Goal: Task Accomplishment & Management: Manage account settings

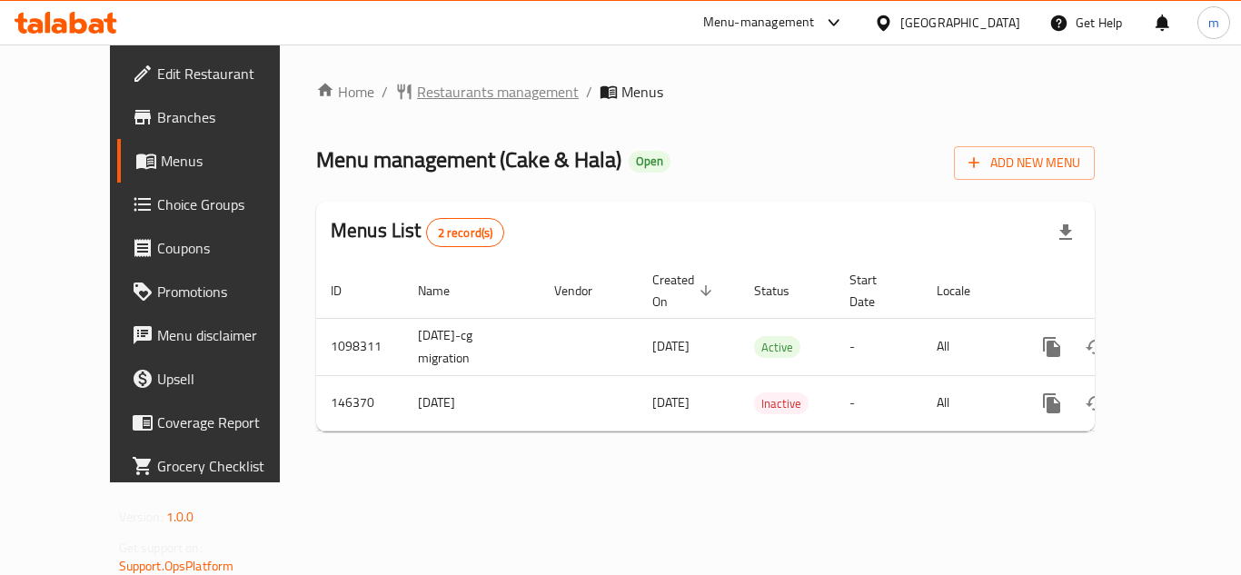
click at [417, 95] on span "Restaurants management" at bounding box center [498, 92] width 162 height 22
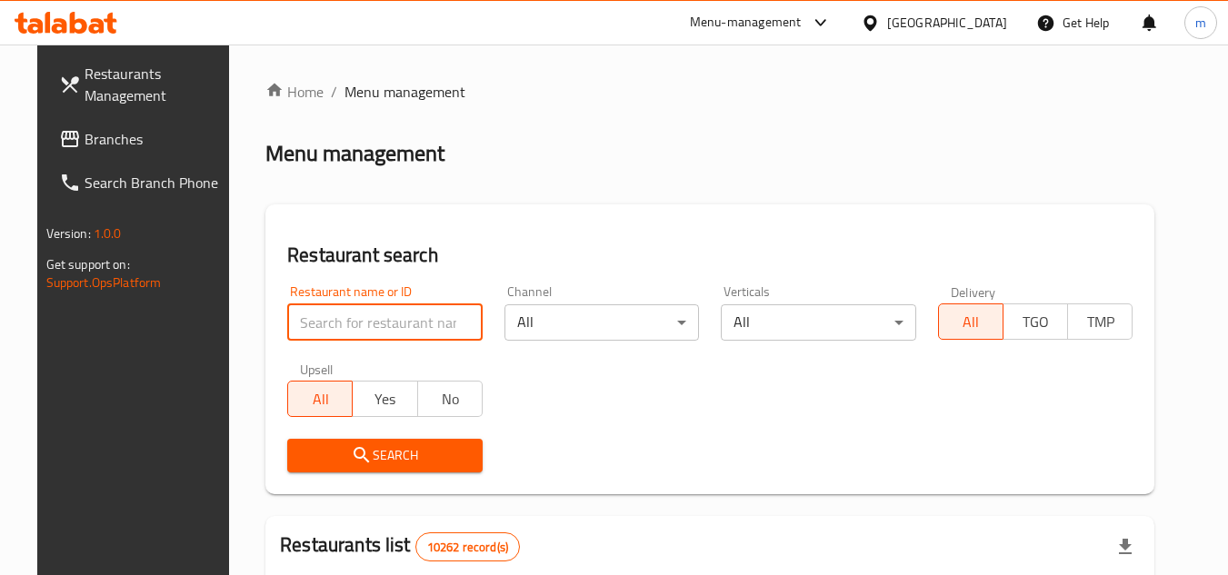
click at [373, 321] on input "search" at bounding box center [384, 322] width 195 height 36
paste input "612860"
type input "612860"
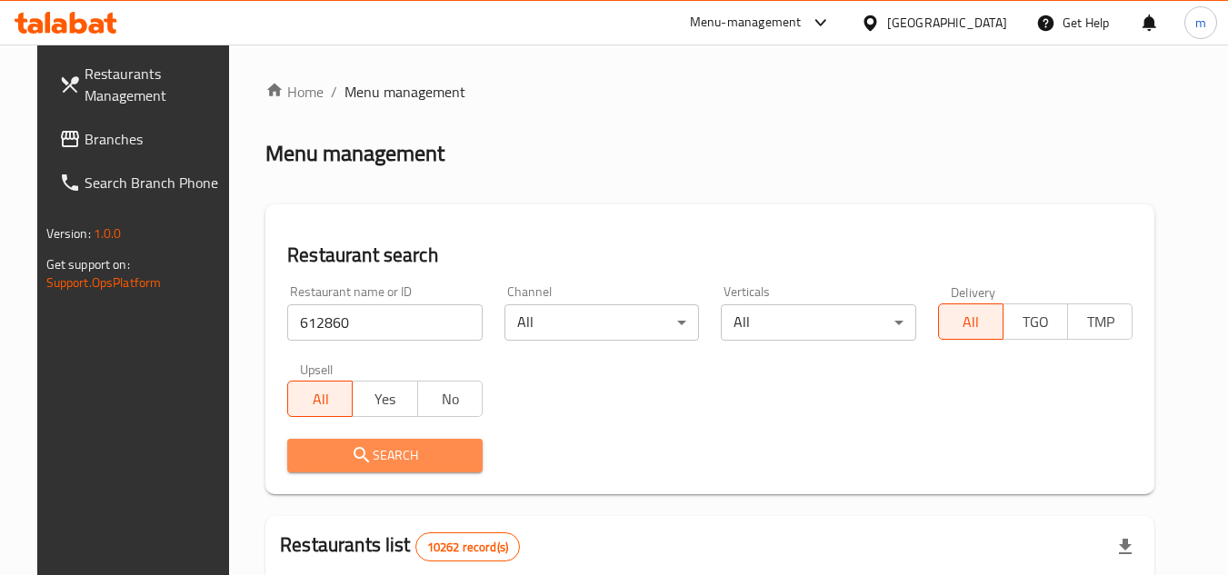
click at [356, 454] on span "Search" at bounding box center [385, 455] width 166 height 23
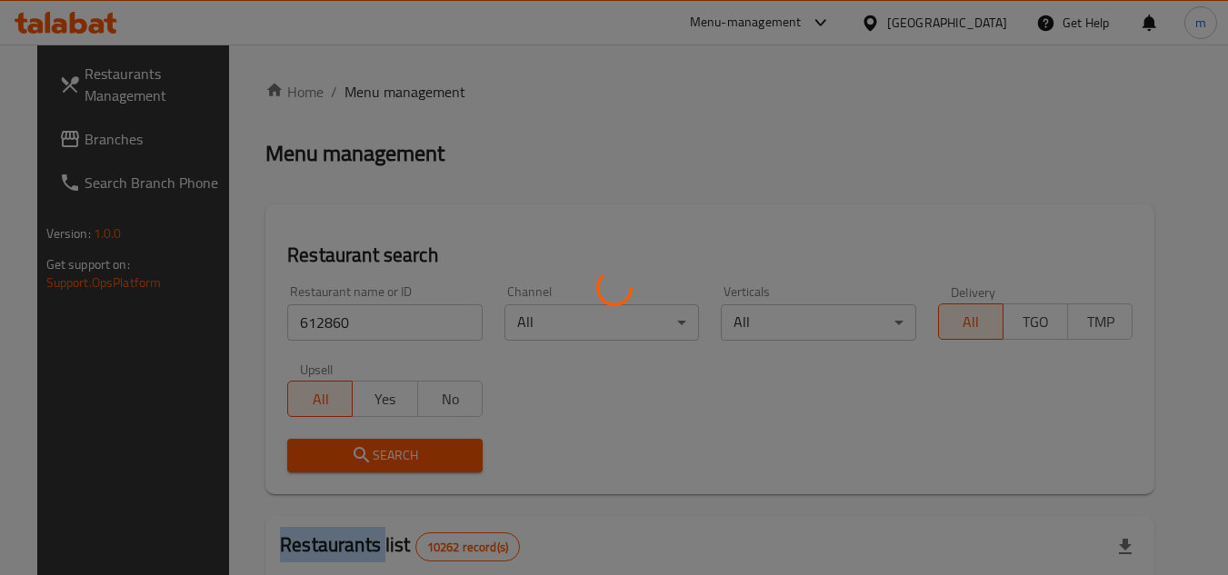
click at [356, 454] on div at bounding box center [614, 287] width 1228 height 575
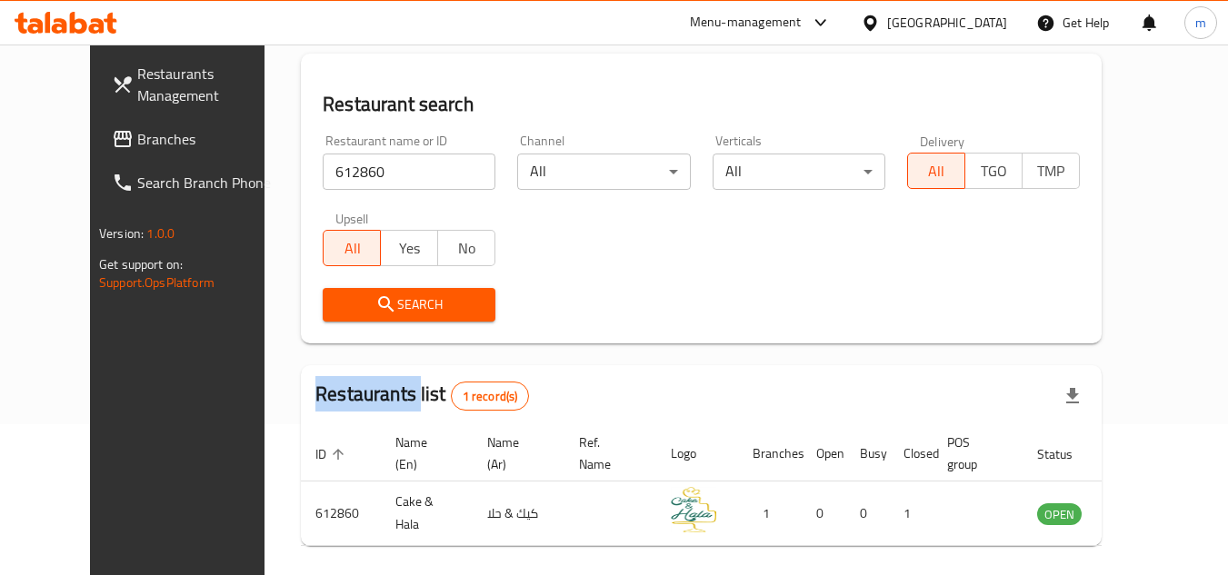
scroll to position [220, 0]
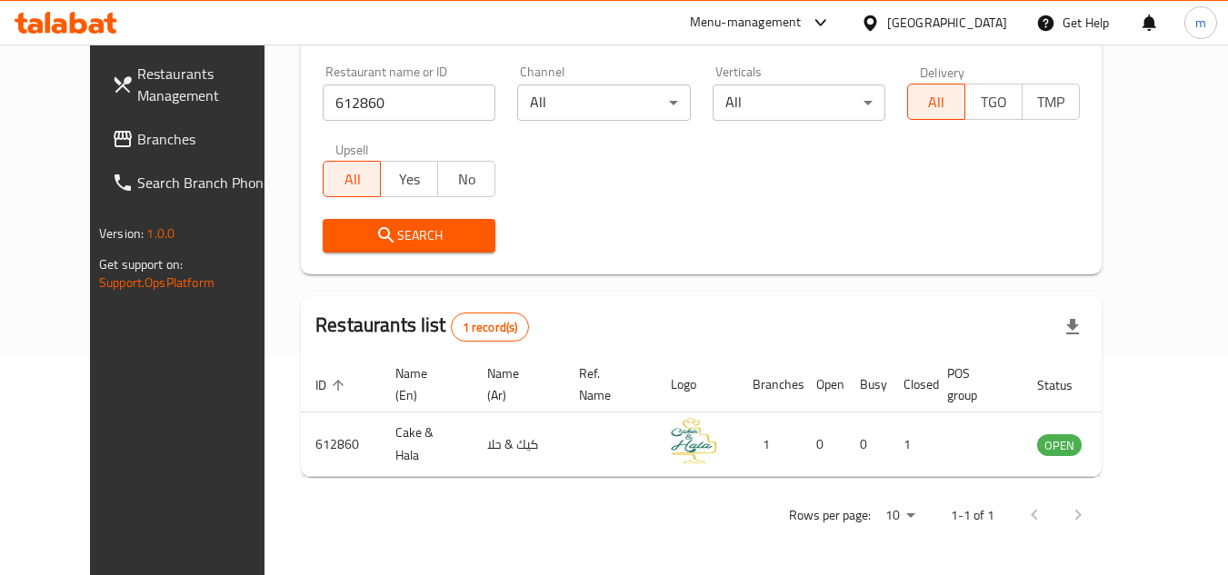
click at [942, 25] on div "[GEOGRAPHIC_DATA]" at bounding box center [933, 23] width 175 height 44
click at [876, 25] on icon at bounding box center [869, 22] width 13 height 15
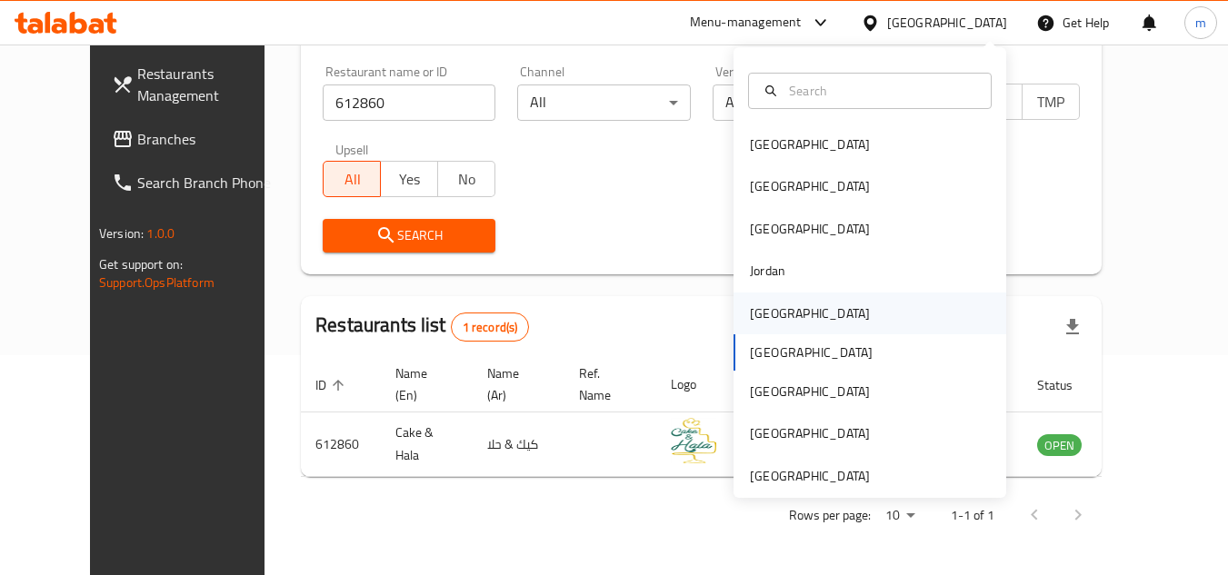
click at [767, 311] on div "[GEOGRAPHIC_DATA]" at bounding box center [810, 314] width 120 height 20
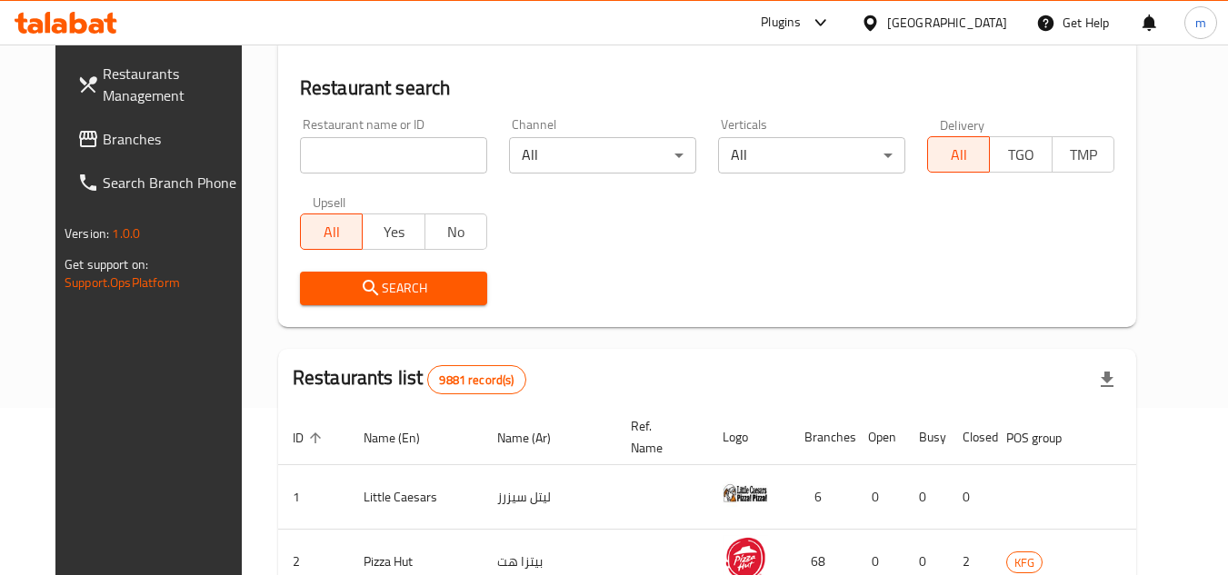
scroll to position [220, 0]
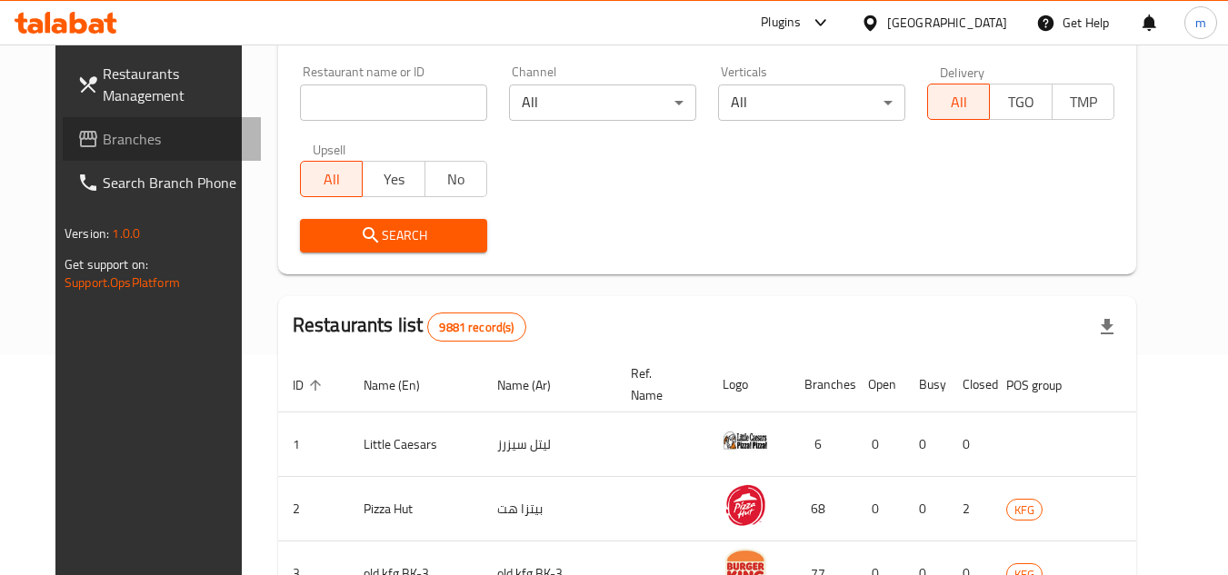
click at [103, 143] on span "Branches" at bounding box center [175, 139] width 144 height 22
